Goal: Information Seeking & Learning: Find specific fact

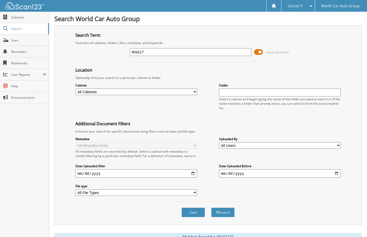
drag, startPoint x: 163, startPoint y: 52, endPoint x: 104, endPoint y: 64, distance: 60.7
click at [105, 63] on form "Search Term Searches all cabinets, folders, files, metadata, and keywords 60421…" at bounding box center [208, 127] width 276 height 190
type input "268778"
click at [211, 207] on button "Search" at bounding box center [222, 212] width 23 height 10
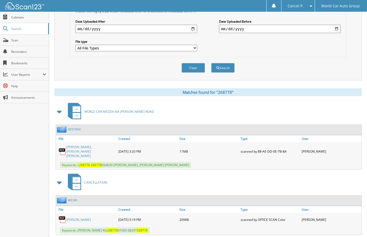
scroll to position [158, 0]
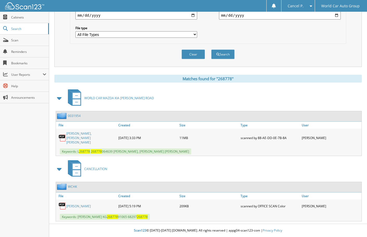
click at [75, 207] on link "ANDREW VIAFRANCO" at bounding box center [78, 206] width 24 height 4
click at [82, 137] on link "SERGIO A TREVINO, ESTEFAN JAMES TREVINO" at bounding box center [90, 137] width 49 height 13
